Goal: Task Accomplishment & Management: Complete application form

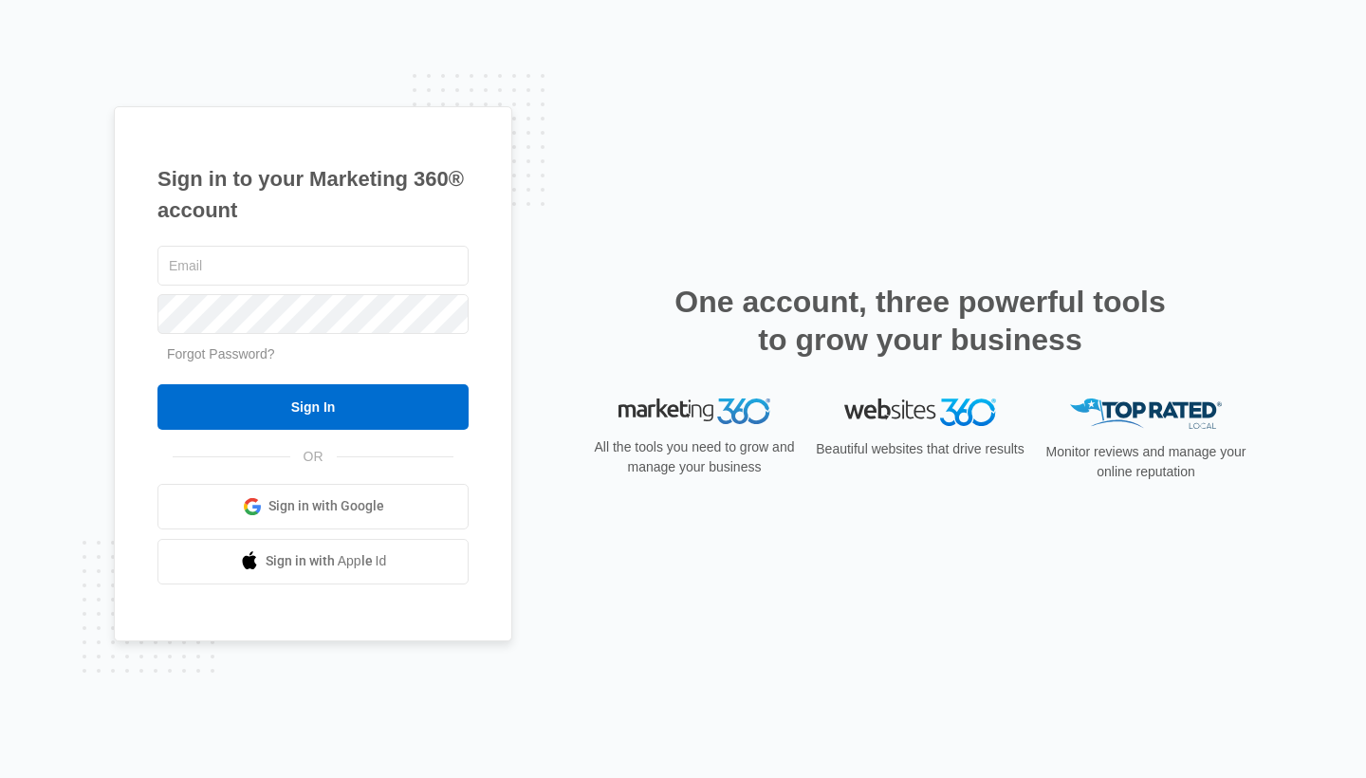
click at [354, 506] on span "Sign in with Google" at bounding box center [326, 506] width 116 height 20
click at [320, 261] on input "text" at bounding box center [312, 266] width 311 height 40
click at [315, 276] on input "text" at bounding box center [312, 266] width 311 height 40
click at [487, 210] on div "Sign in to your Marketing 360® account Forgot Password? Sign In OR Sign in with…" at bounding box center [313, 373] width 398 height 535
click at [314, 275] on input "text" at bounding box center [312, 266] width 311 height 40
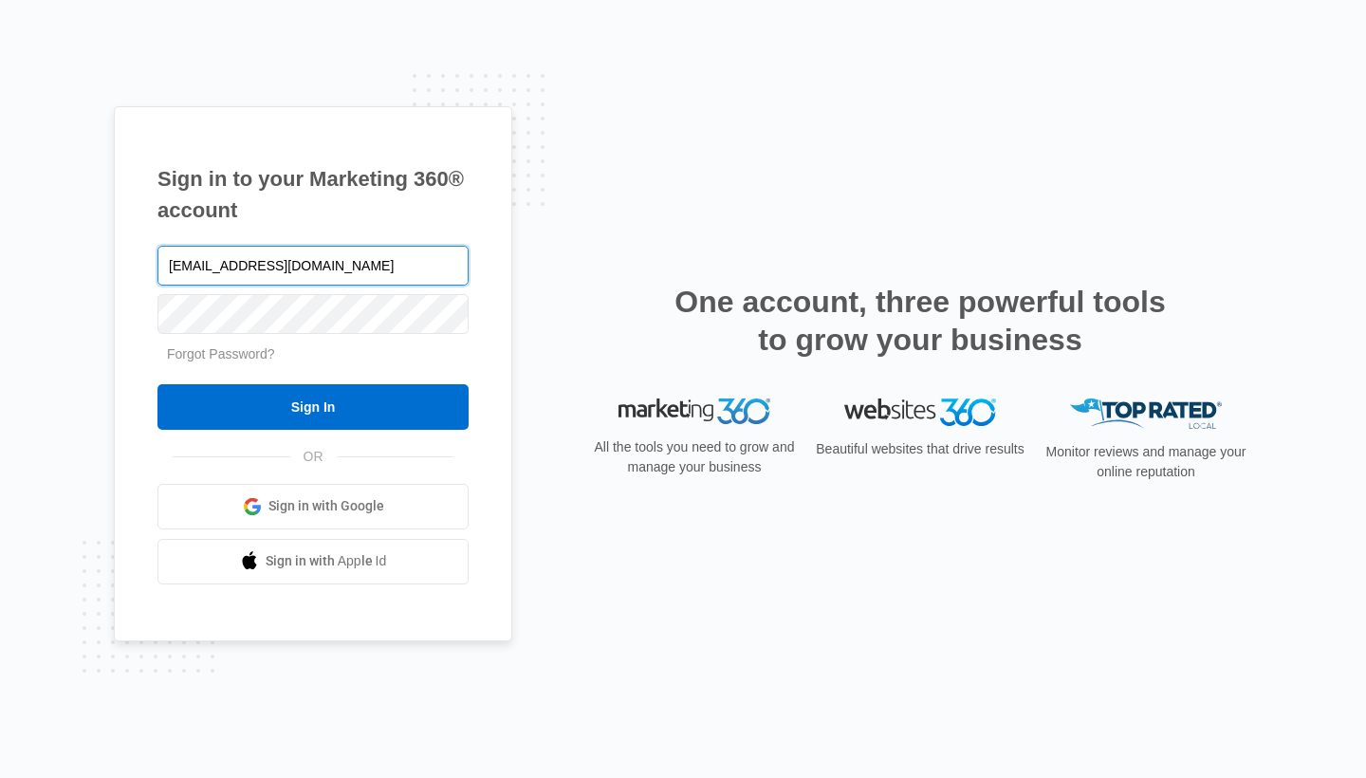
type input "[EMAIL_ADDRESS][DOMAIN_NAME]"
click at [457, 349] on div "Forgot Password?" at bounding box center [312, 354] width 311 height 20
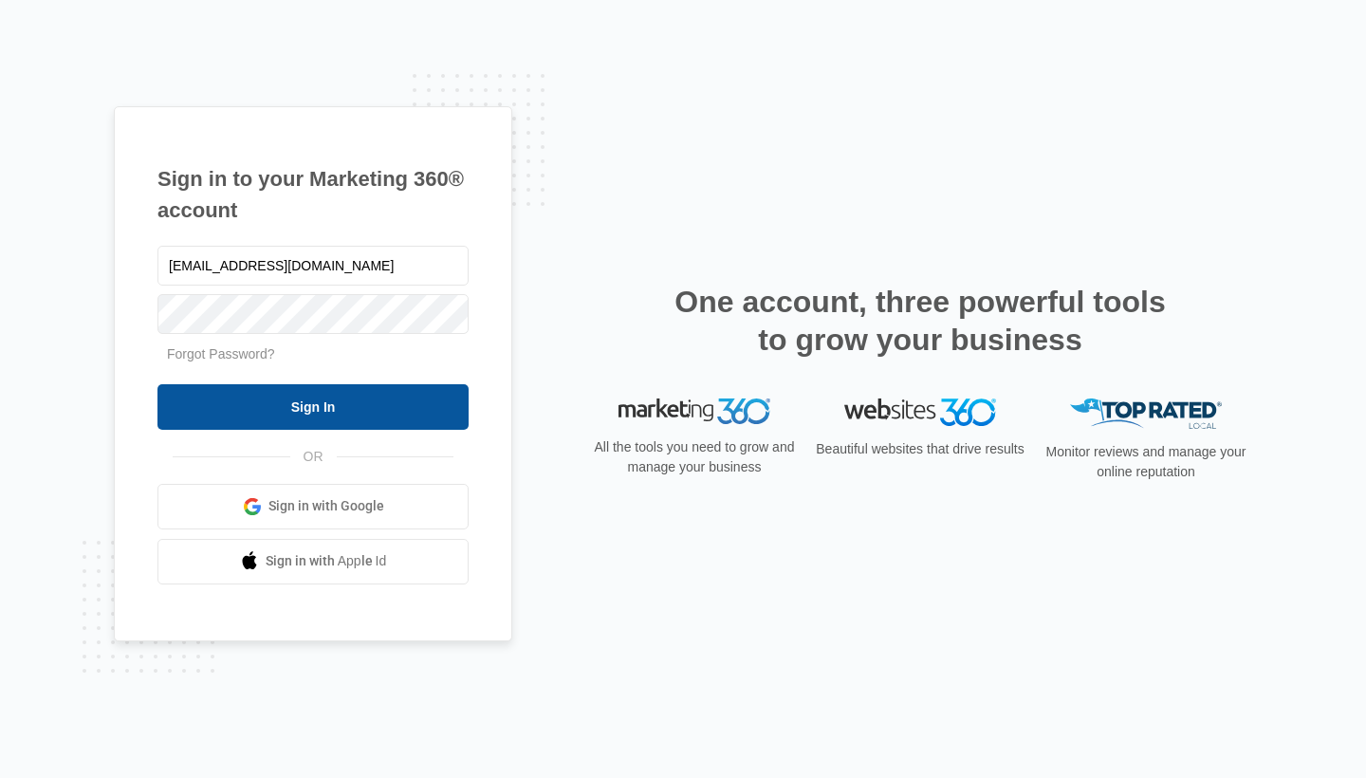
click at [381, 405] on input "Sign In" at bounding box center [312, 407] width 311 height 46
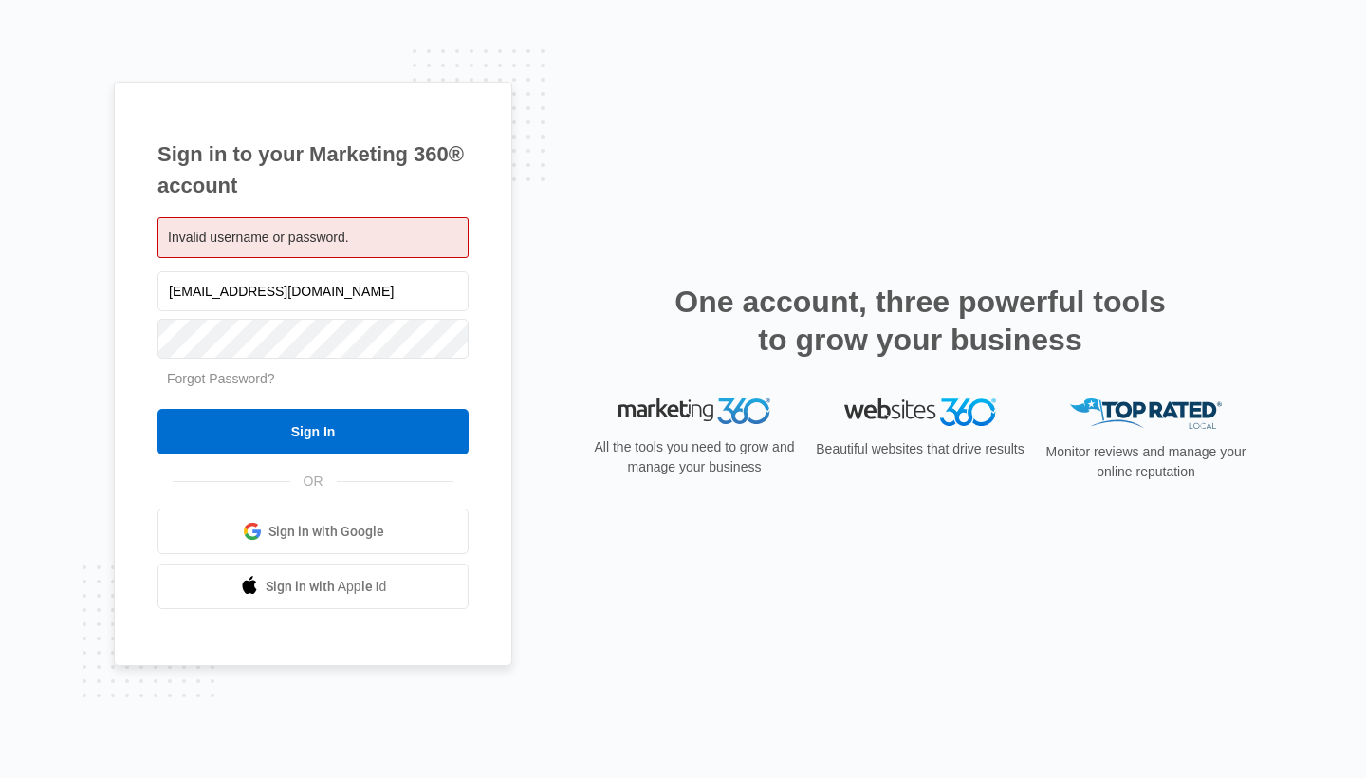
click at [506, 229] on div "Sign in to your Marketing 360® account Invalid username or password. [EMAIL_ADD…" at bounding box center [313, 374] width 398 height 585
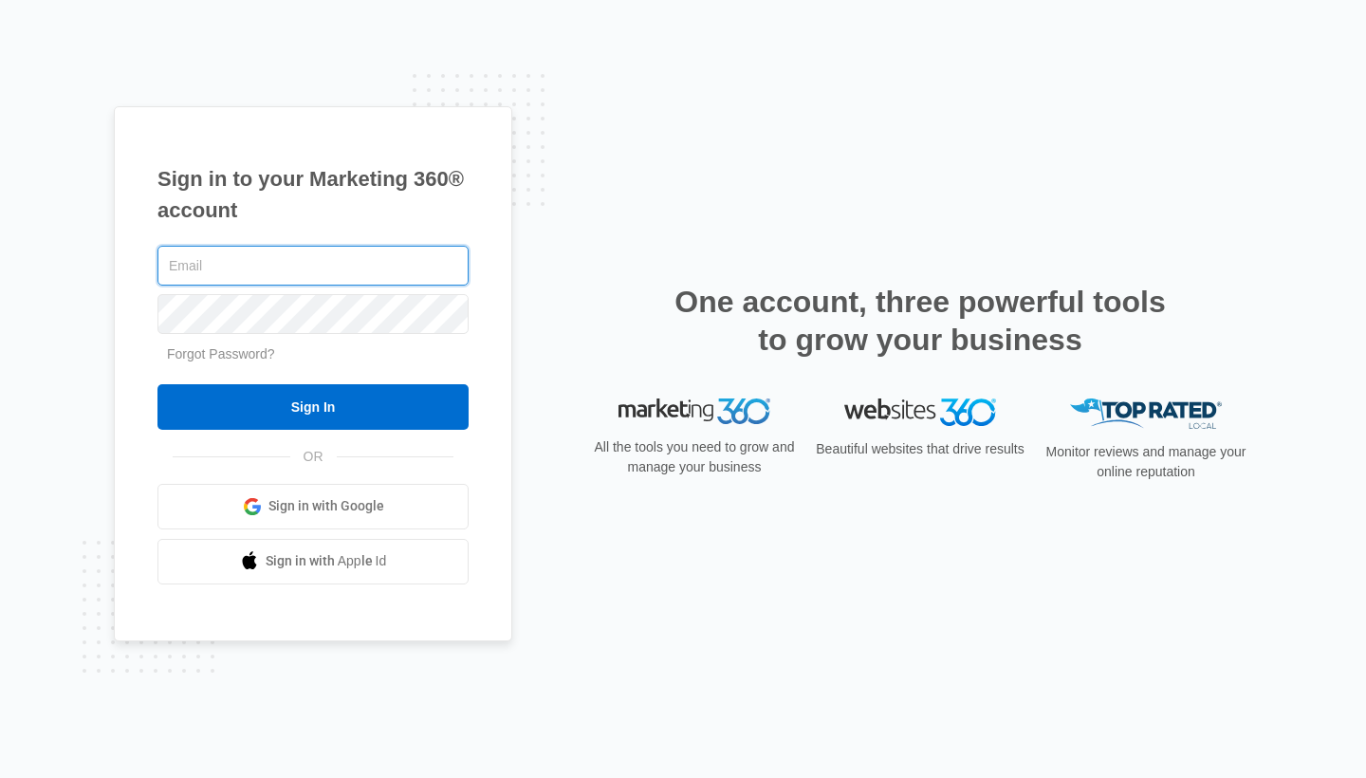
type input "info@panamarealestatebrokers.com"
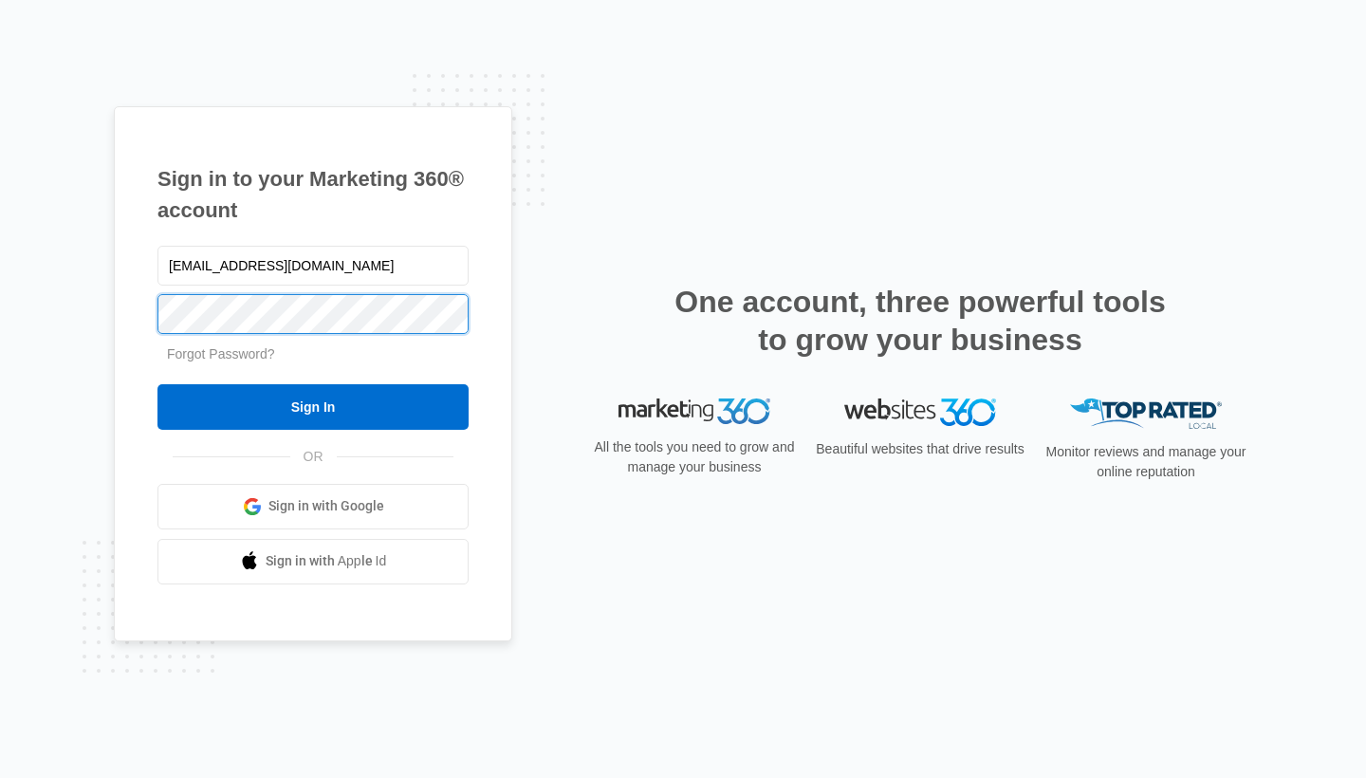
click at [313, 406] on input "Sign In" at bounding box center [312, 407] width 311 height 46
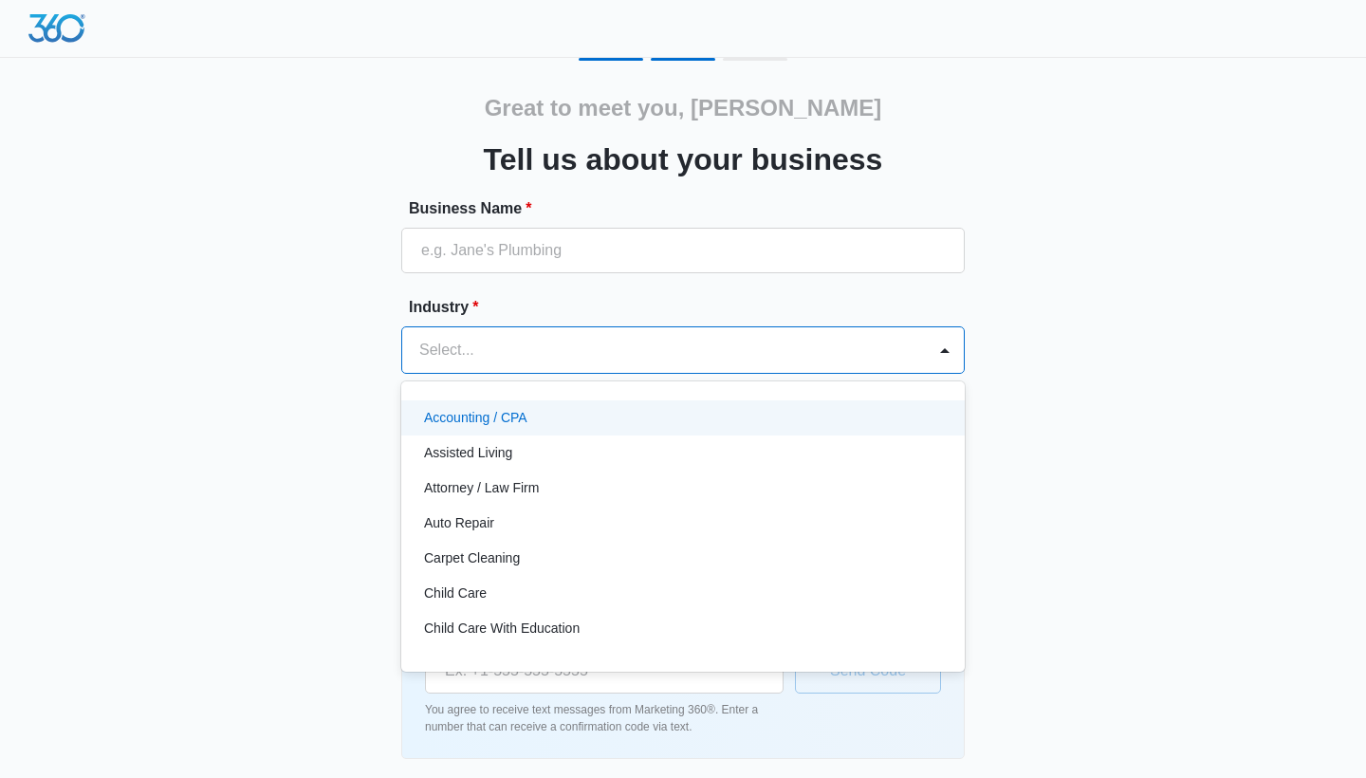
click at [729, 344] on div at bounding box center [660, 350] width 482 height 27
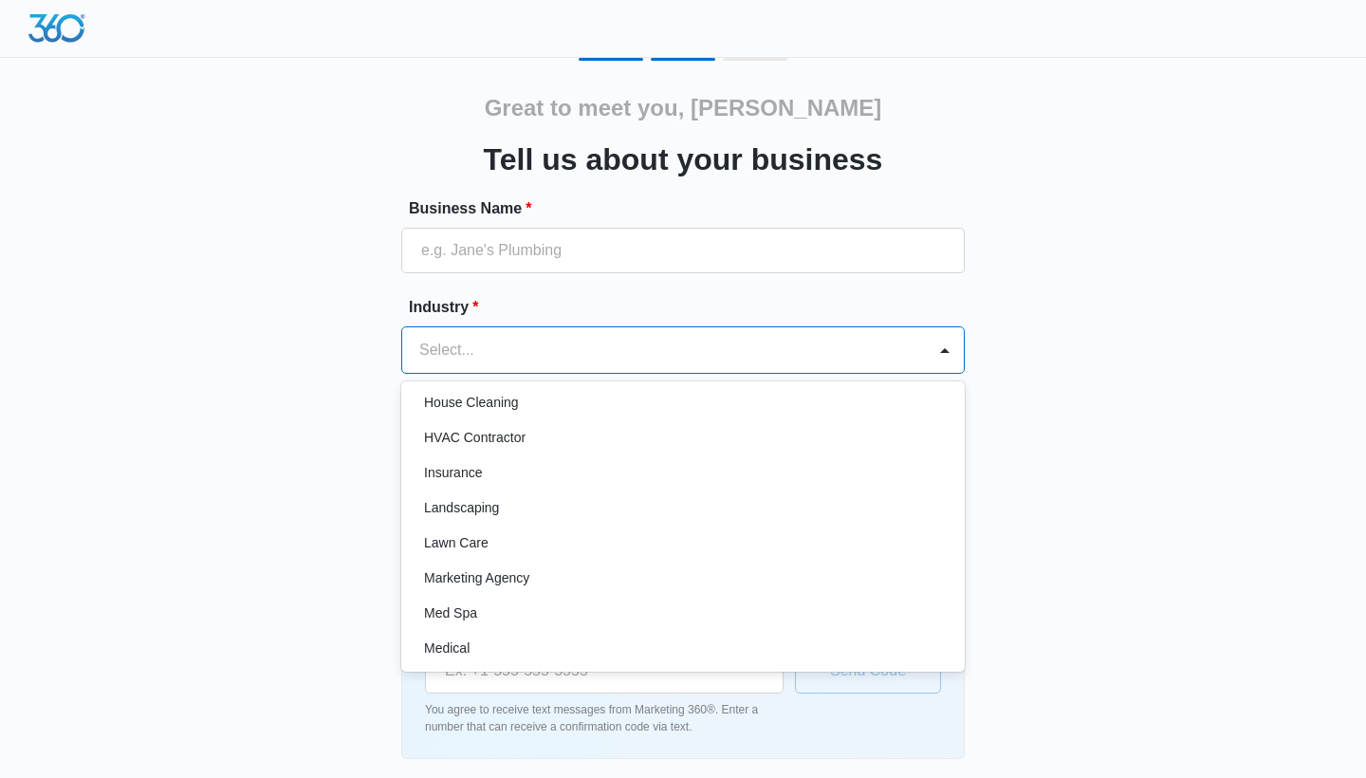
scroll to position [818, 0]
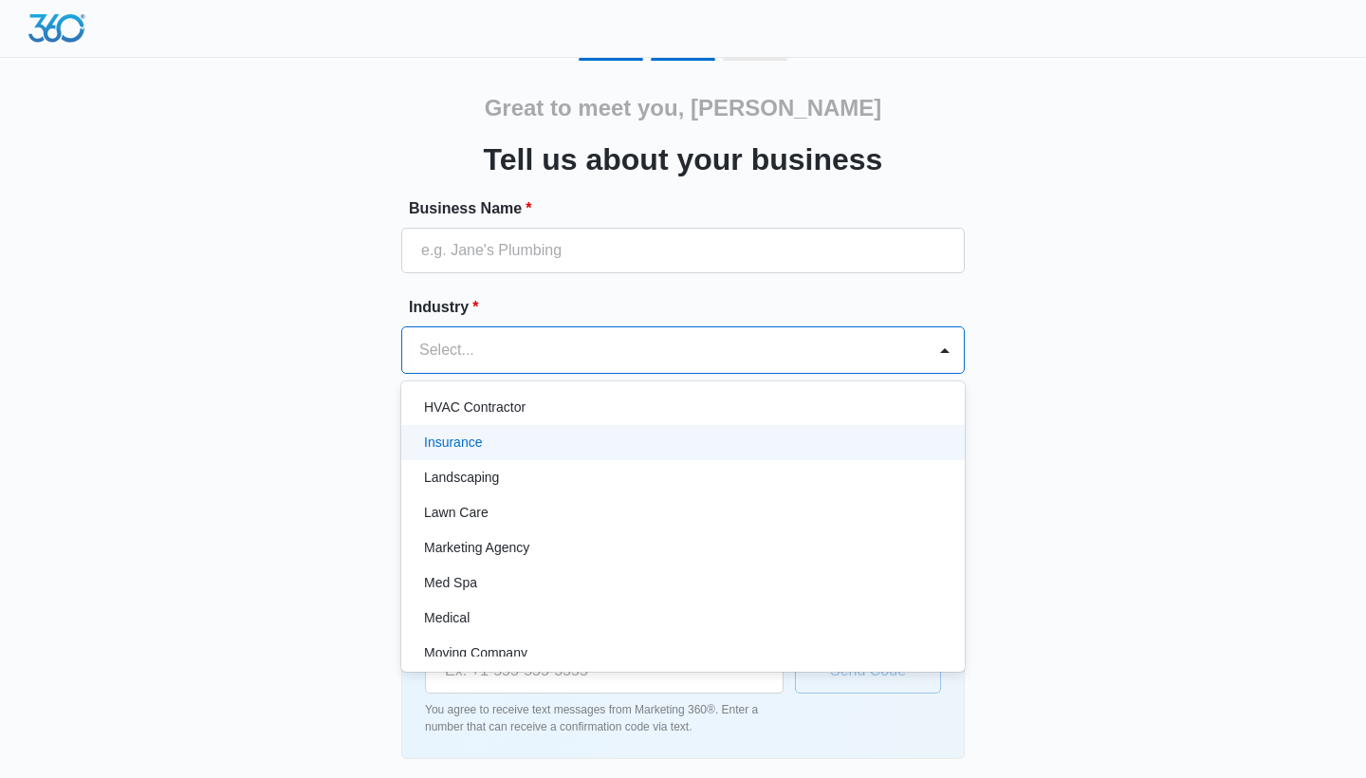
click at [682, 449] on div "Insurance" at bounding box center [681, 443] width 514 height 20
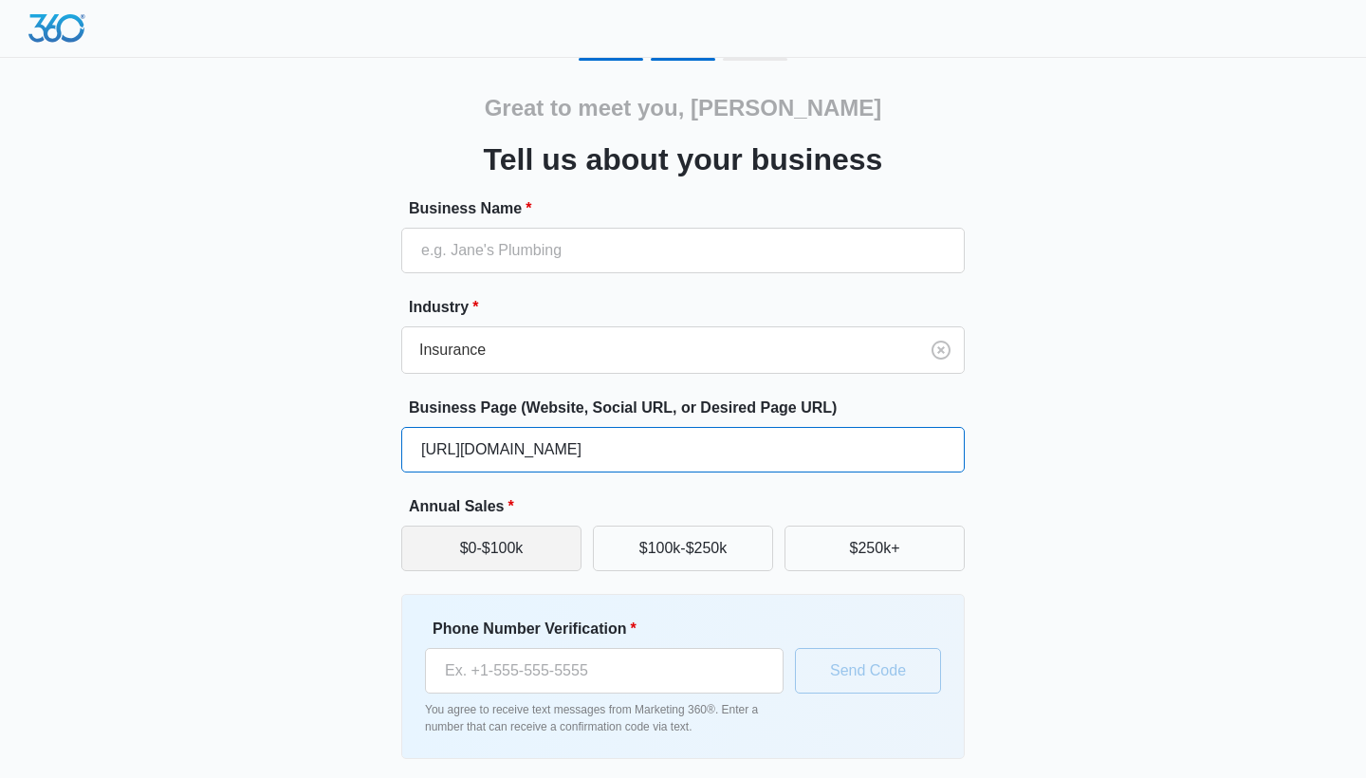
type input "[URL][DOMAIN_NAME]"
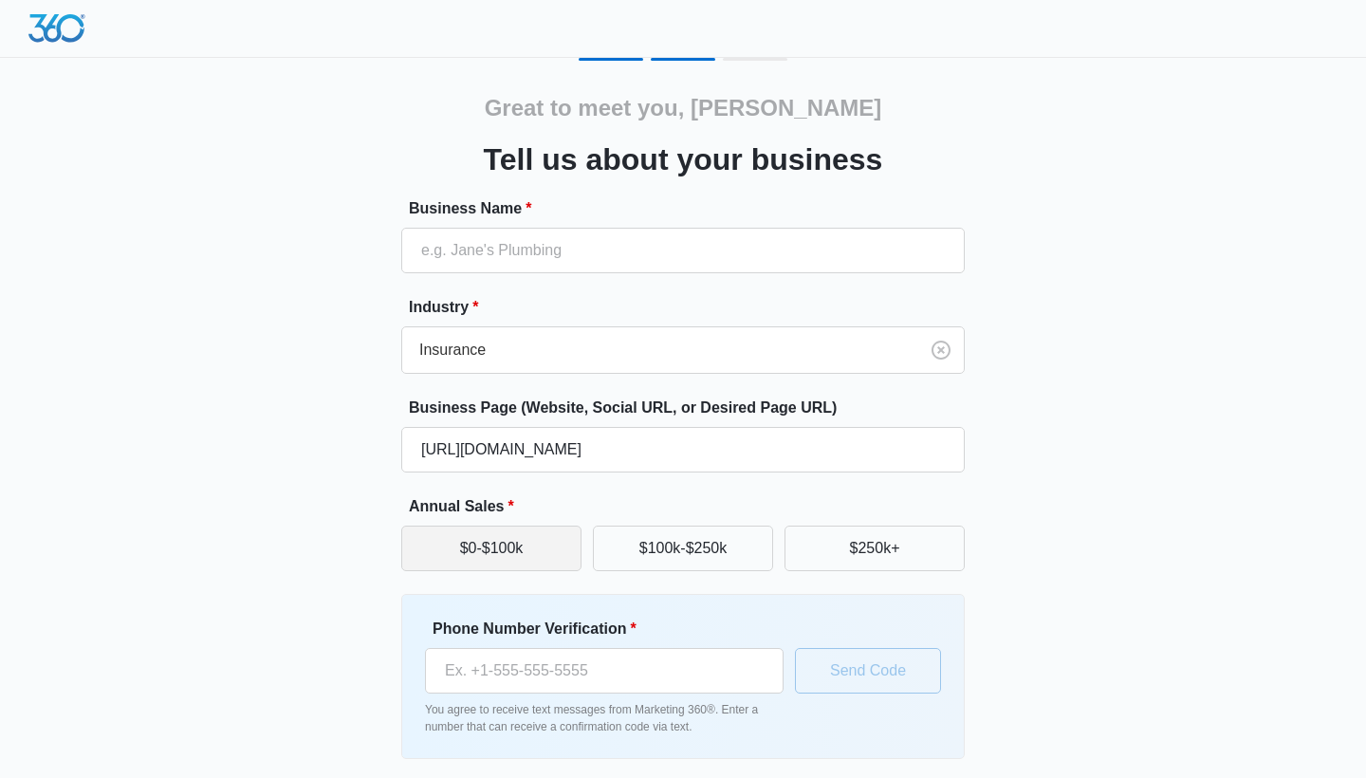
click at [491, 554] on button "$0-$100k" at bounding box center [491, 549] width 180 height 46
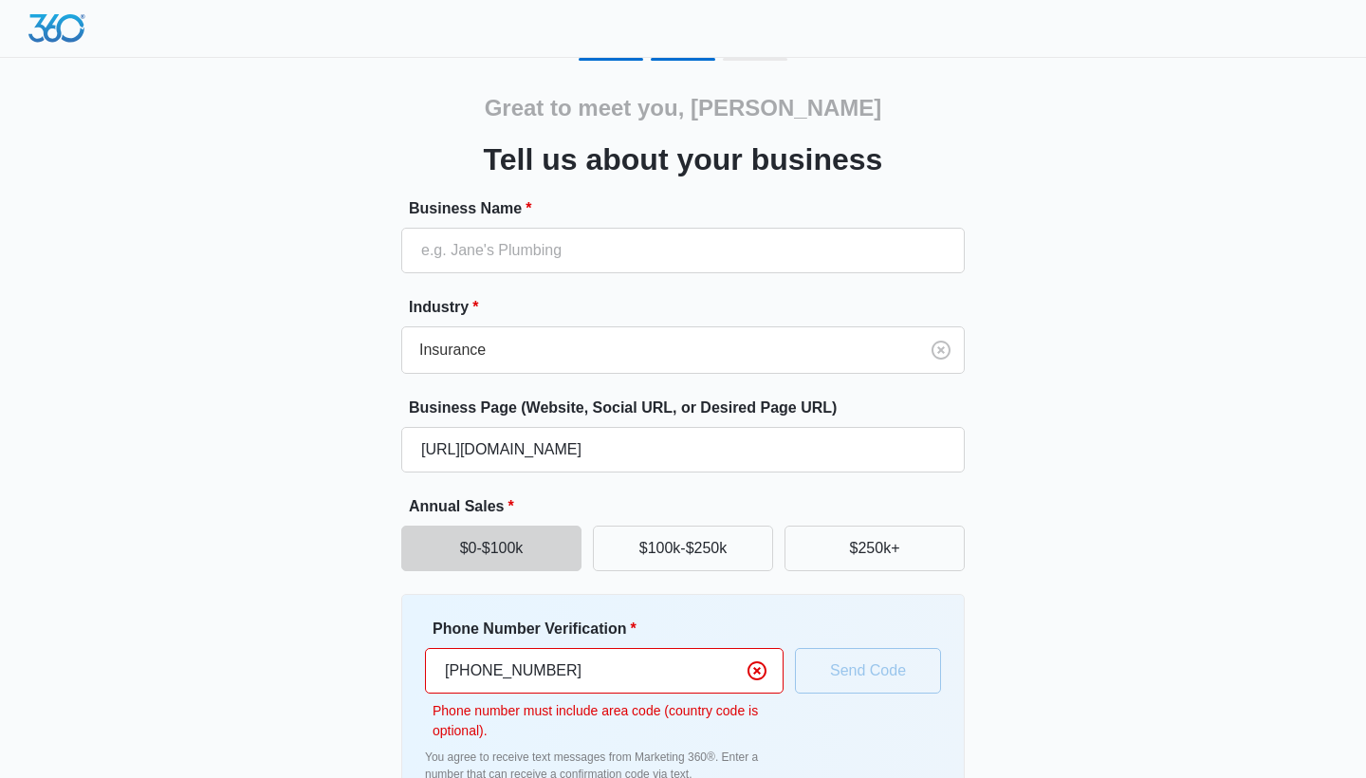
click at [934, 600] on div "Phone Number Verification * [PHONE_NUMBER] Phone number must include area code …" at bounding box center [682, 700] width 563 height 212
click at [454, 670] on input "[PHONE_NUMBER]" at bounding box center [604, 671] width 359 height 46
click at [443, 672] on input "50762258986" at bounding box center [604, 671] width 359 height 46
click at [597, 665] on input "0050762258986" at bounding box center [604, 671] width 359 height 46
click at [723, 671] on input "0050762258986" at bounding box center [604, 671] width 359 height 46
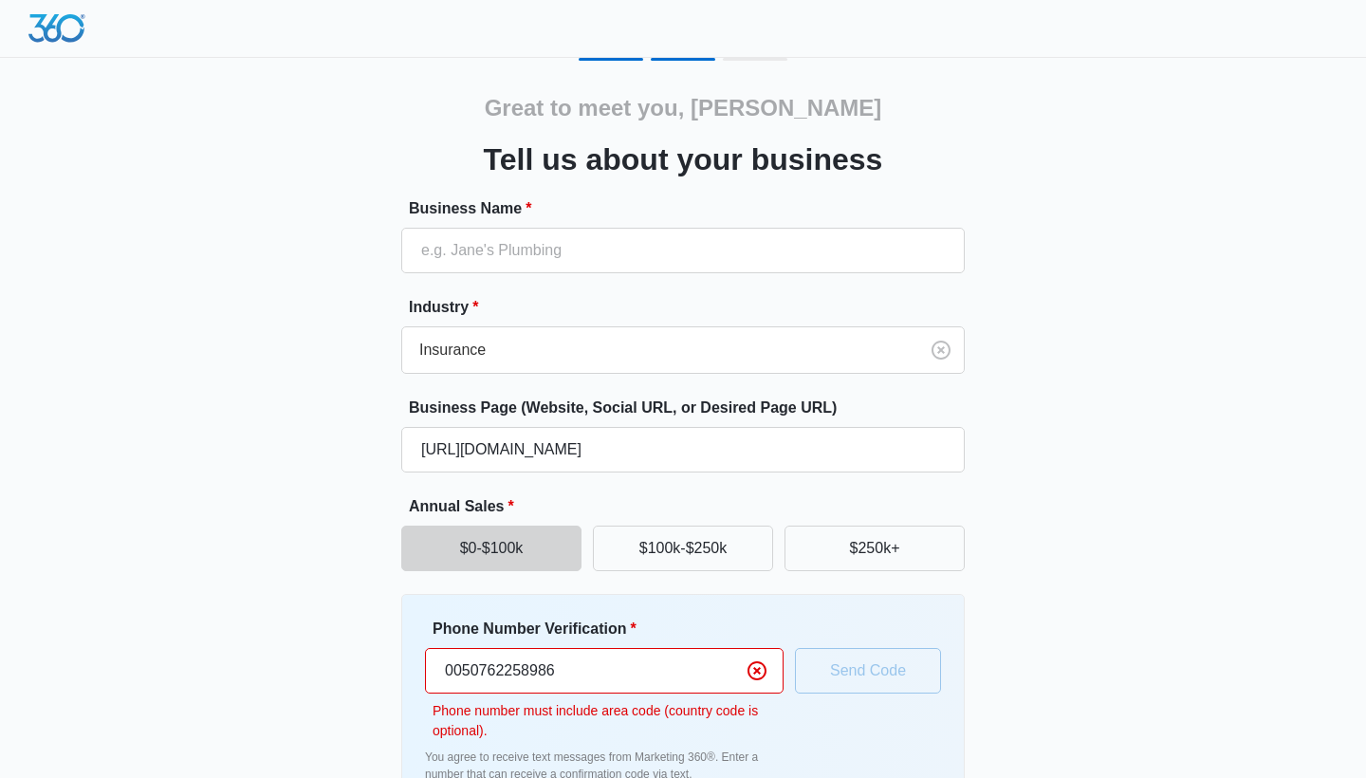
click at [609, 671] on input "0050762258986" at bounding box center [604, 671] width 359 height 46
type input "0050762258986"
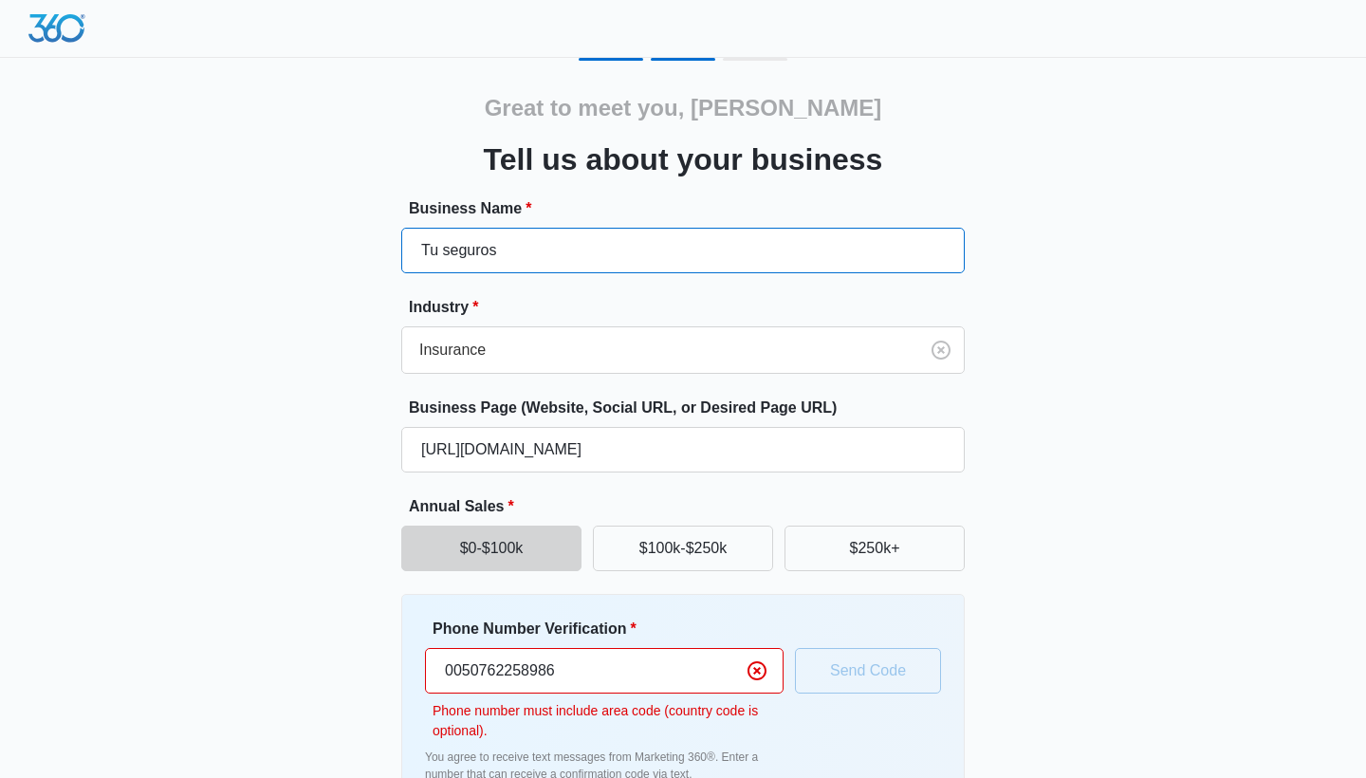
click at [451, 249] on input "Tu seguros" at bounding box center [682, 251] width 563 height 46
click at [637, 257] on input "Tu Seguros" at bounding box center [682, 251] width 563 height 46
type input "Tu Seguros Online"
